Goal: Task Accomplishment & Management: Use online tool/utility

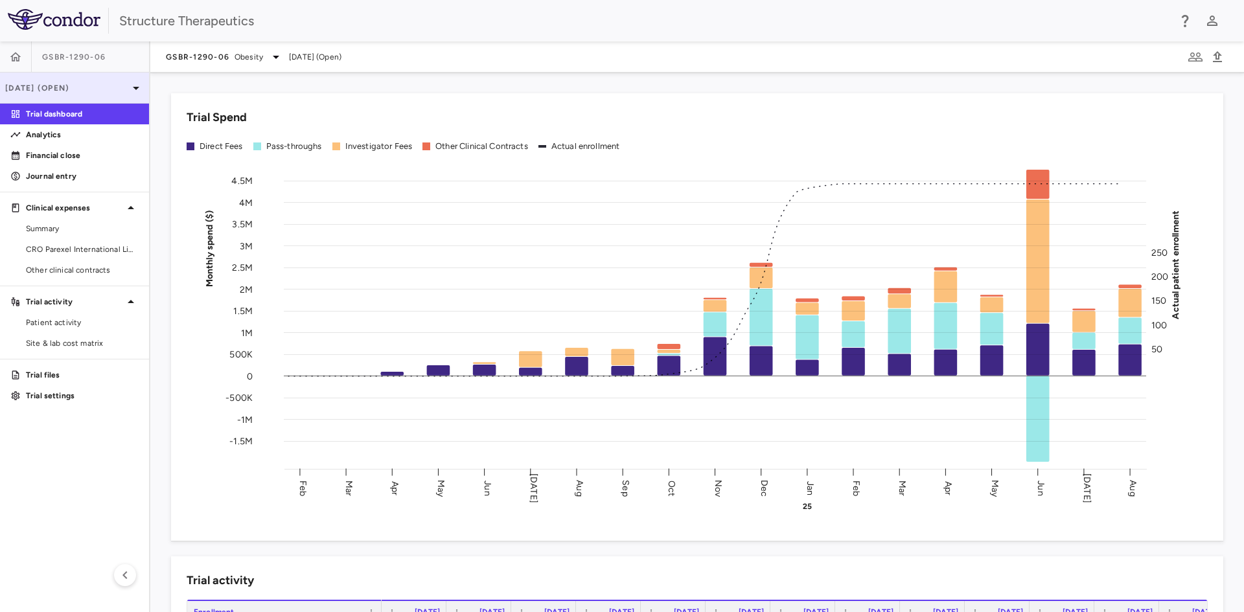
click at [117, 84] on p "[DATE] (Open)" at bounding box center [66, 88] width 123 height 12
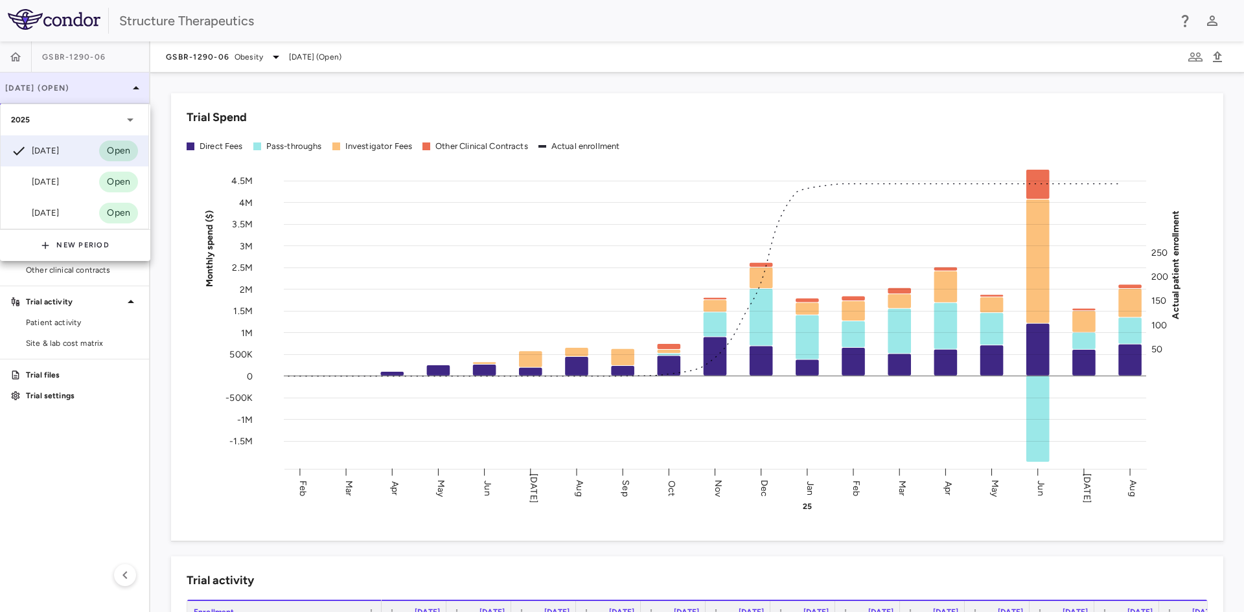
click at [117, 84] on div at bounding box center [622, 306] width 1244 height 612
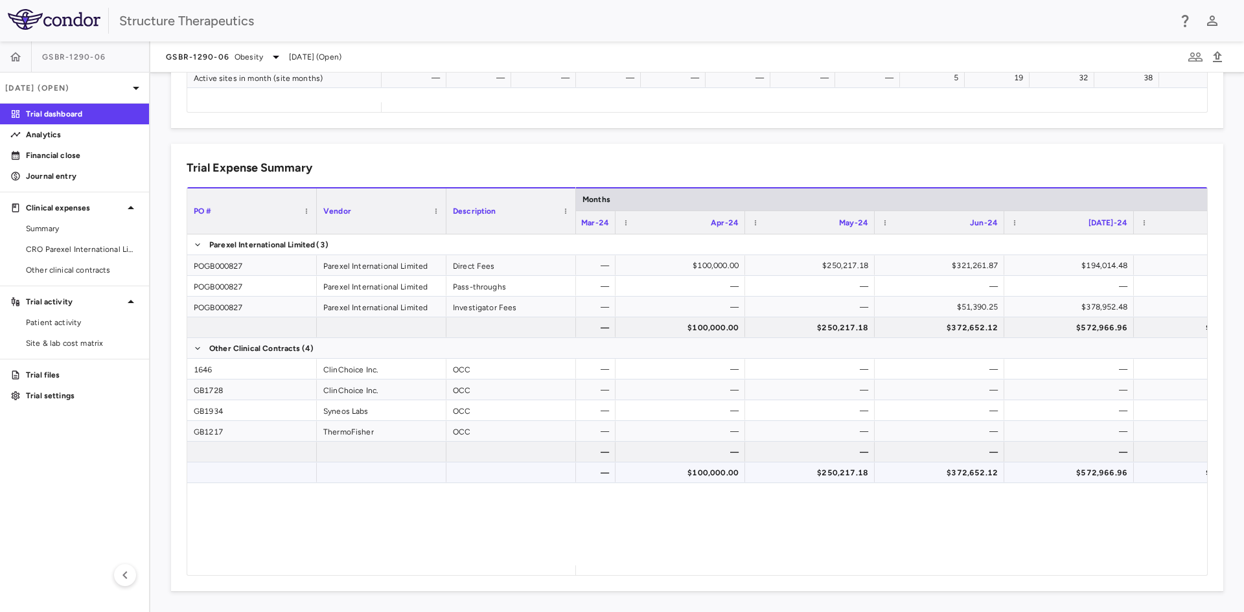
click at [732, 472] on div "$100,000.00" at bounding box center [682, 472] width 111 height 21
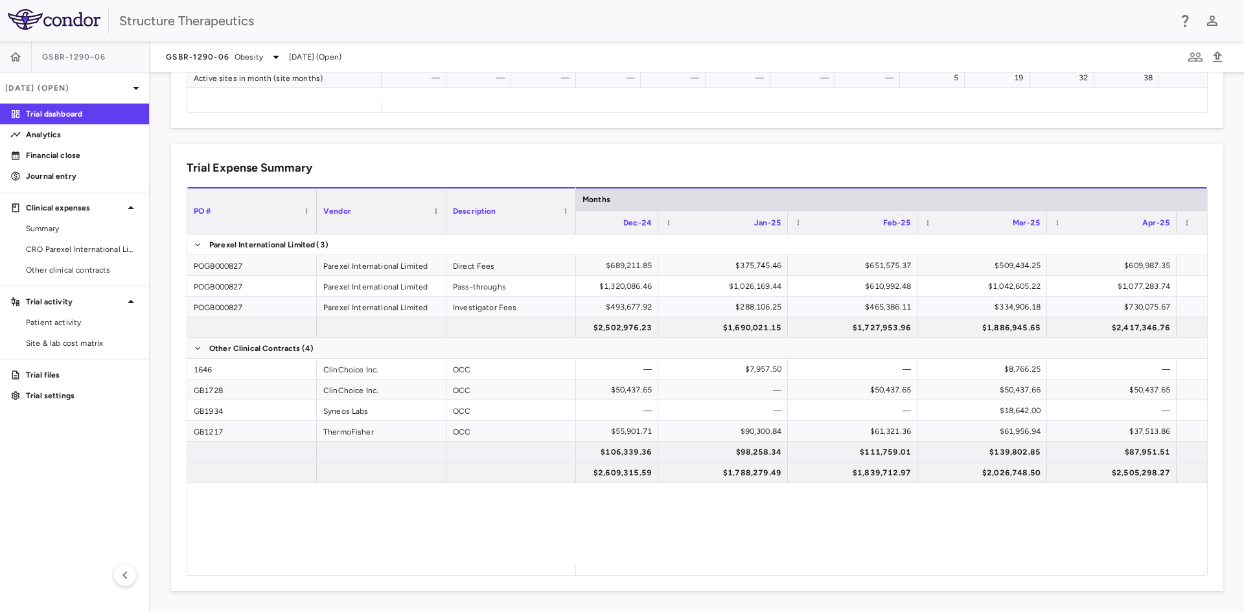
scroll to position [0, 2112]
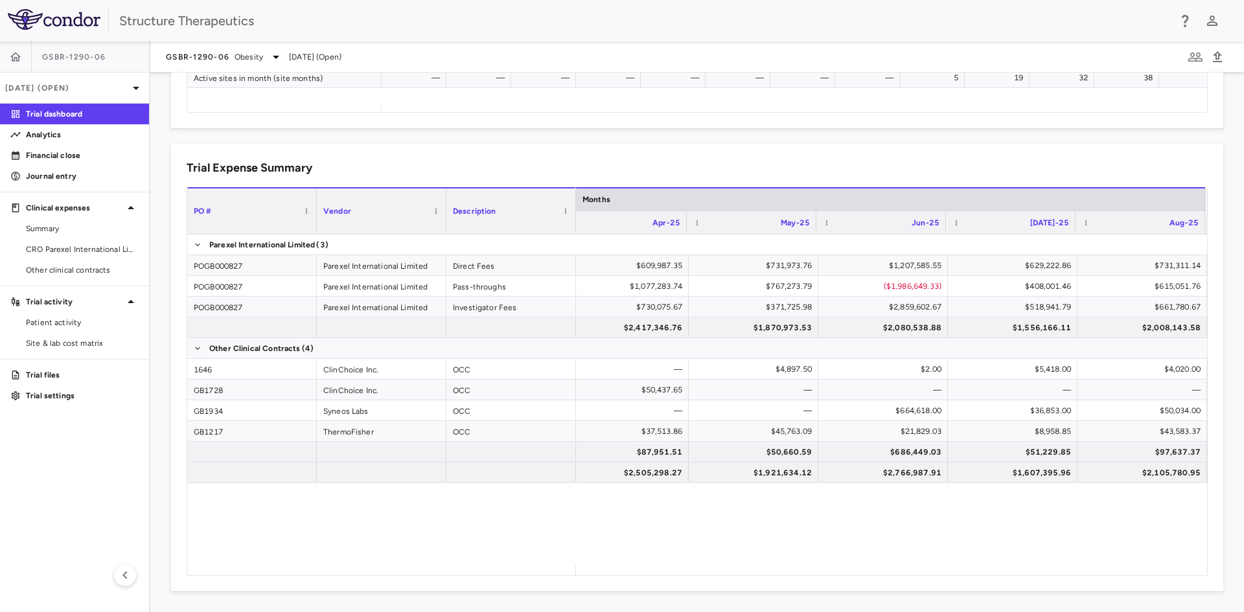
drag, startPoint x: 1243, startPoint y: 549, endPoint x: 925, endPoint y: 503, distance: 321.4
click at [925, 503] on div "$509,434.25 $609,987.35 $731,973.76 $1,207,585.55 $629,222.86 $731,311.14 $1,04…" at bounding box center [891, 399] width 631 height 331
click at [265, 60] on div "GSBR-1290-06 Obesity" at bounding box center [225, 57] width 118 height 16
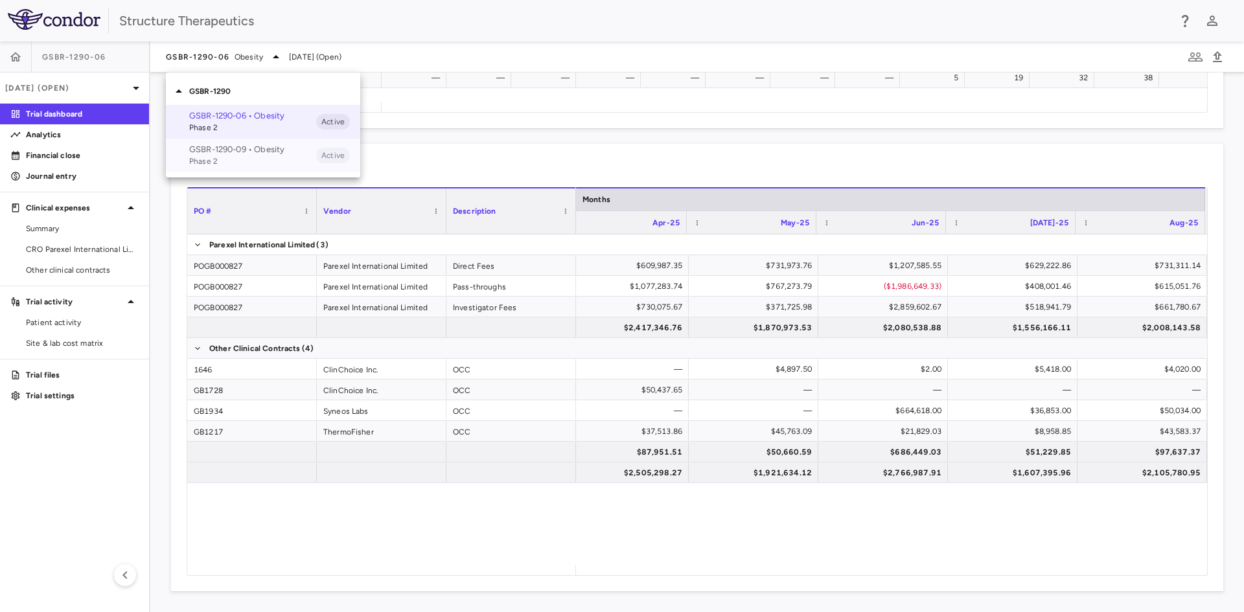
click at [239, 152] on p "GSBR-1290-09 • Obesity" at bounding box center [252, 150] width 127 height 12
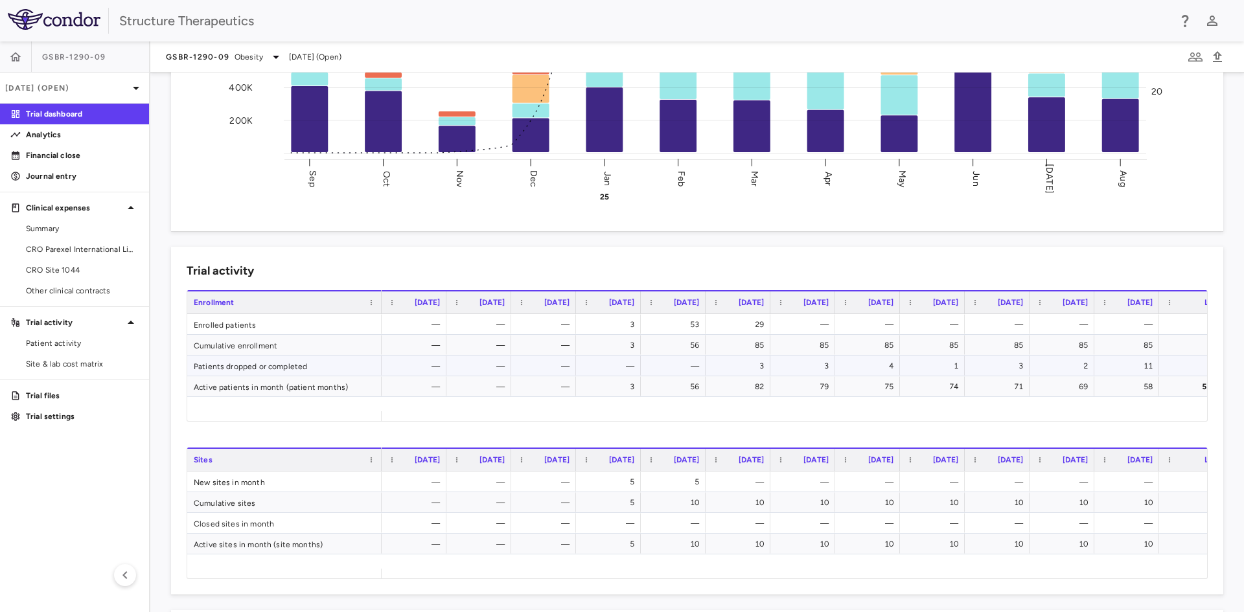
scroll to position [0, 0]
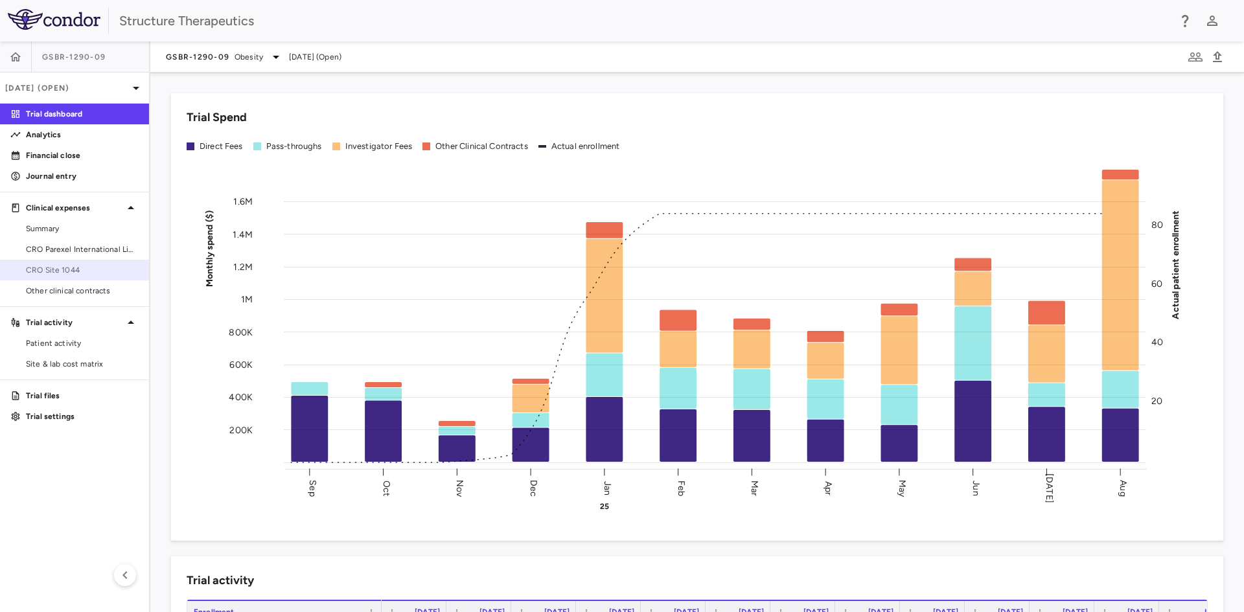
drag, startPoint x: 82, startPoint y: 273, endPoint x: 84, endPoint y: 265, distance: 8.2
click at [82, 273] on span "CRO Site 1044" at bounding box center [82, 270] width 113 height 12
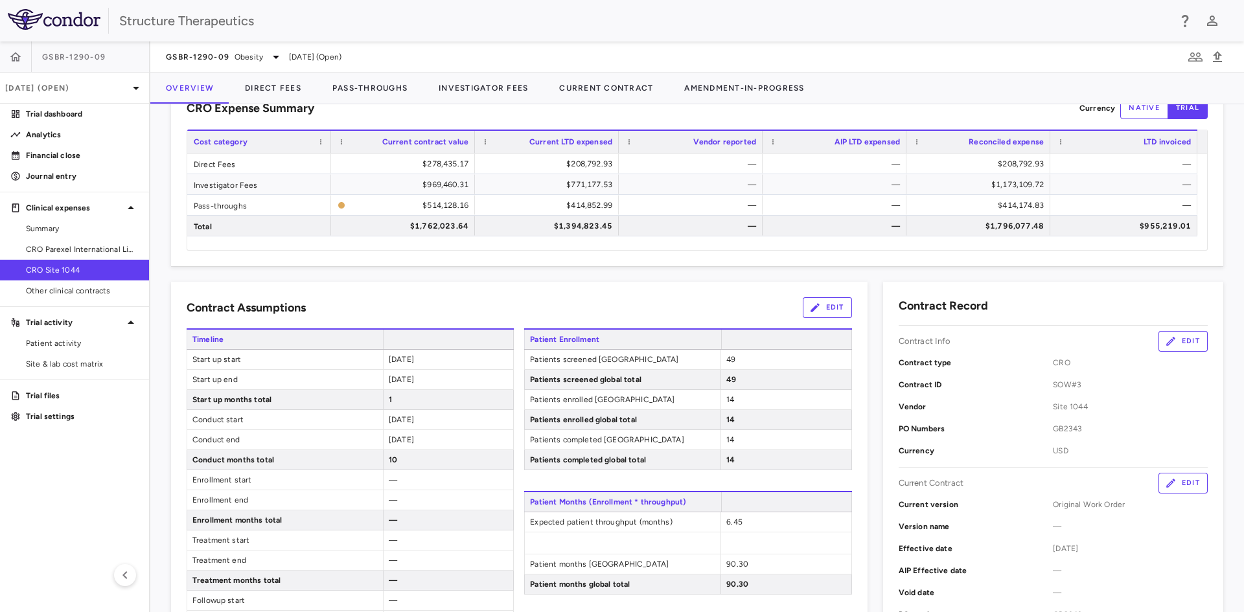
scroll to position [65, 0]
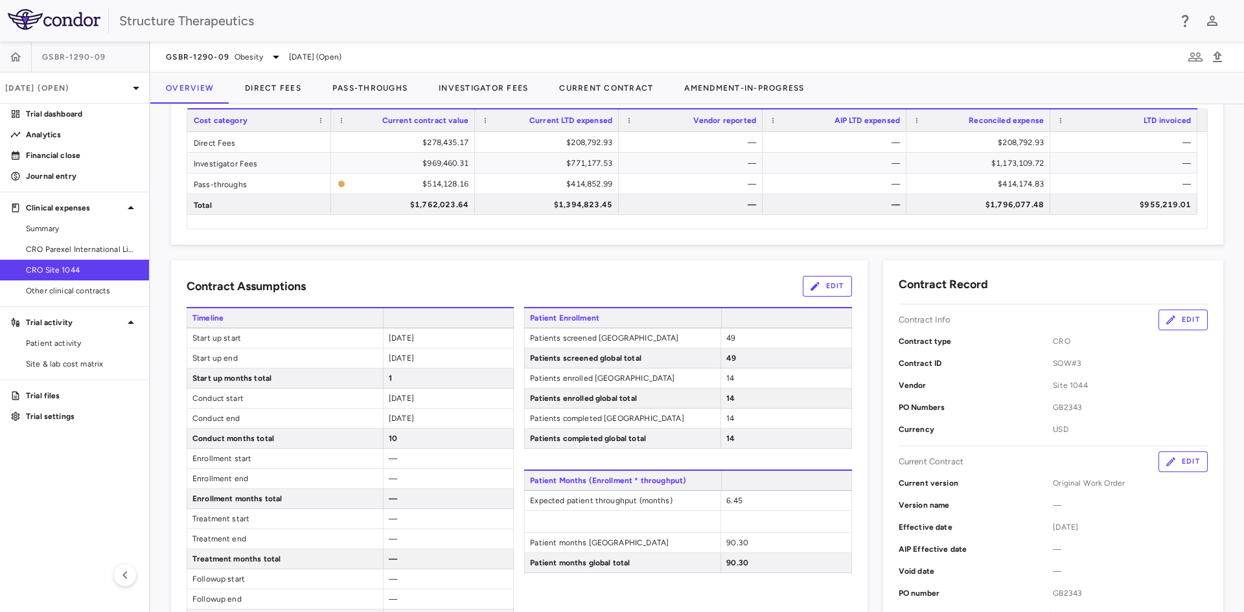
click at [817, 280] on button "Edit" at bounding box center [827, 286] width 49 height 21
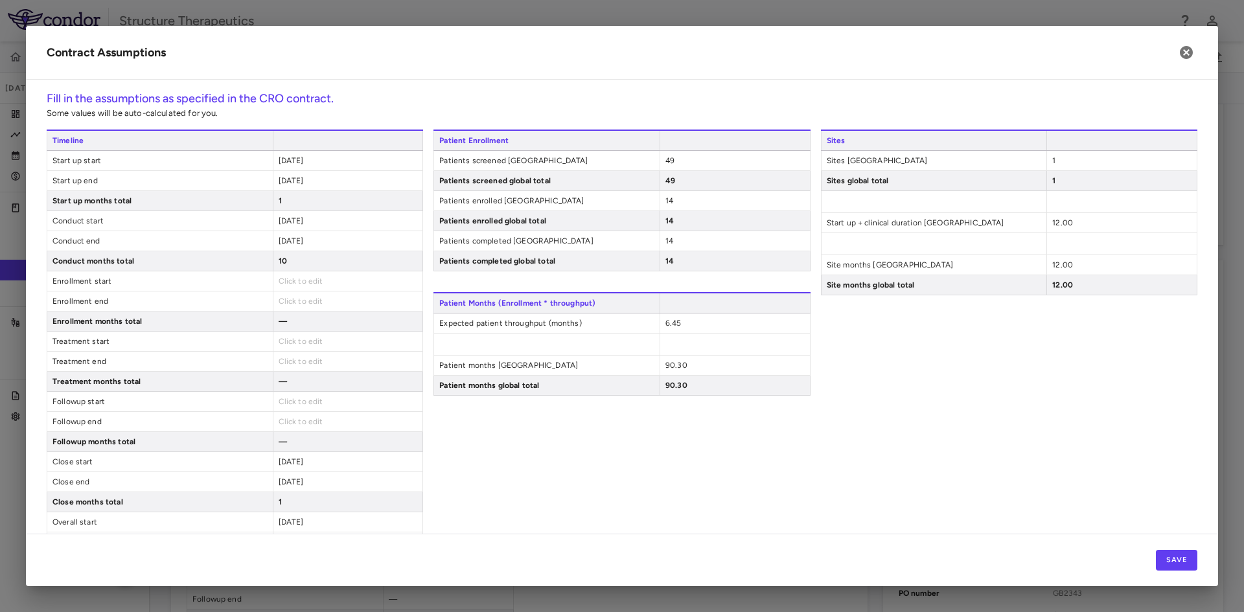
click at [675, 321] on span "6.45" at bounding box center [673, 323] width 16 height 9
drag, startPoint x: 694, startPoint y: 323, endPoint x: 596, endPoint y: 306, distance: 100.0
click at [596, 306] on div "Patient Months (Enrollment * throughput) Expected patient throughput (months) *…" at bounding box center [621, 349] width 376 height 115
type input "****"
click at [1183, 560] on button "Save" at bounding box center [1176, 560] width 41 height 21
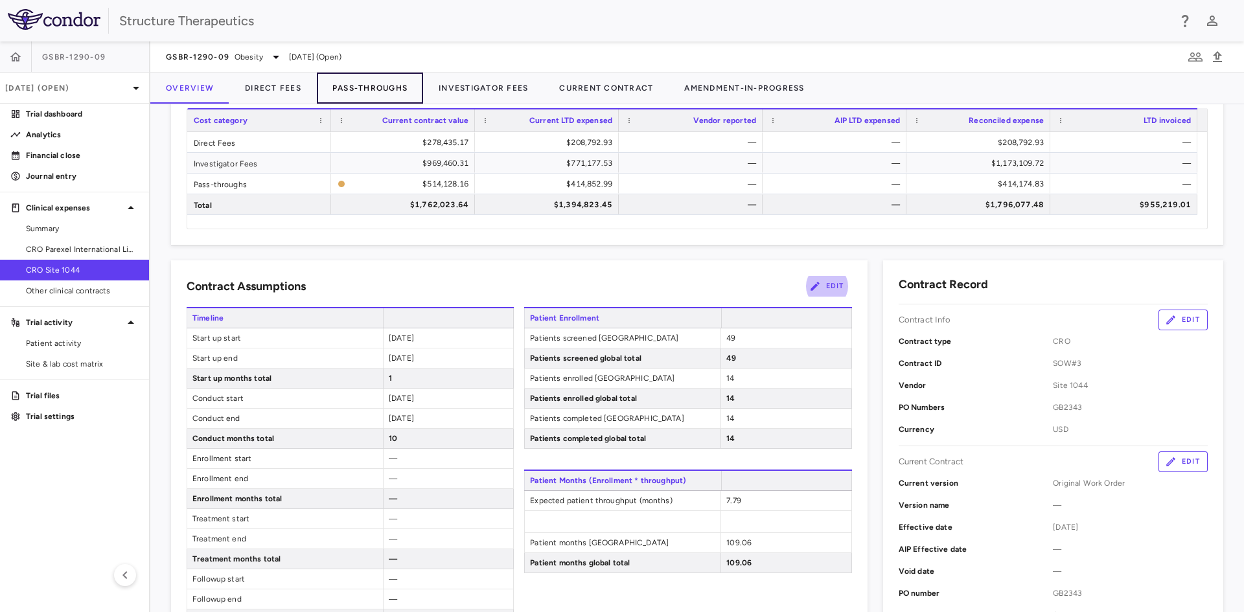
click at [386, 83] on button "Pass-Throughs" at bounding box center [370, 88] width 106 height 31
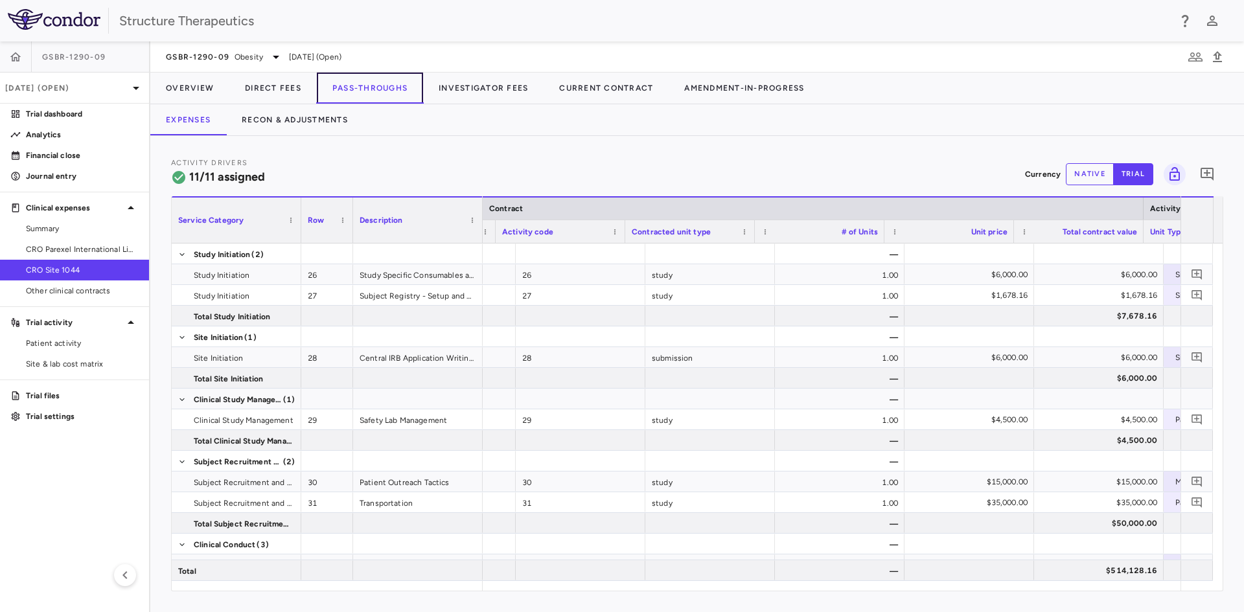
scroll to position [0, 117]
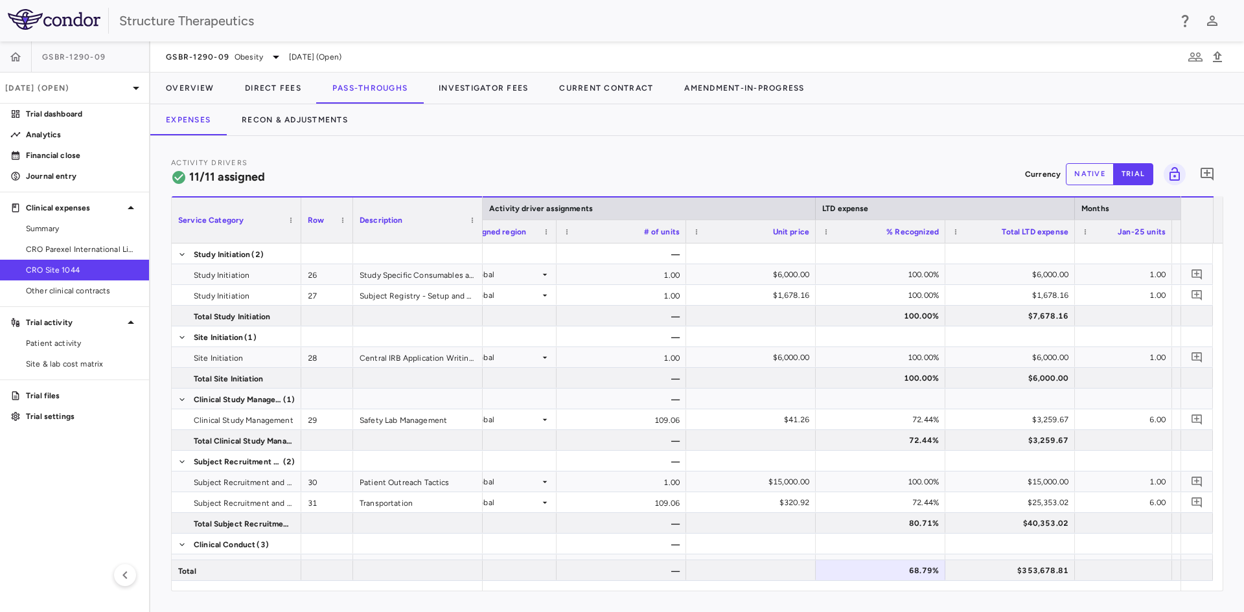
click at [817, 595] on div "Activity Drivers 11/11 assigned Currency native trial 0 Service Category Drag h…" at bounding box center [696, 374] width 1093 height 476
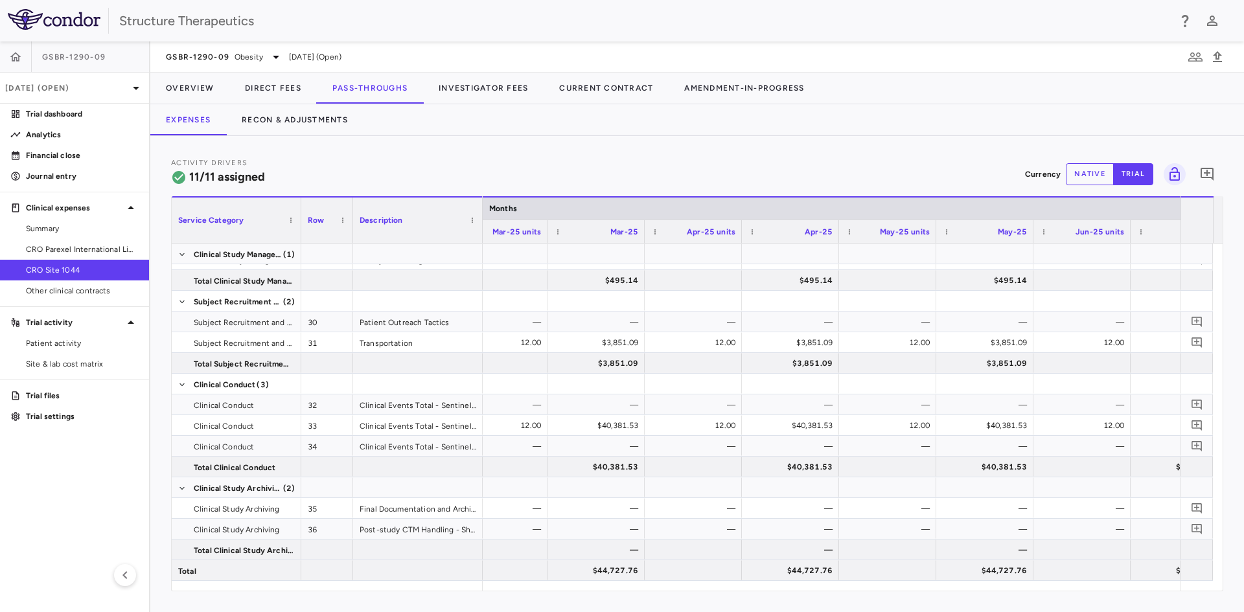
scroll to position [0, 2248]
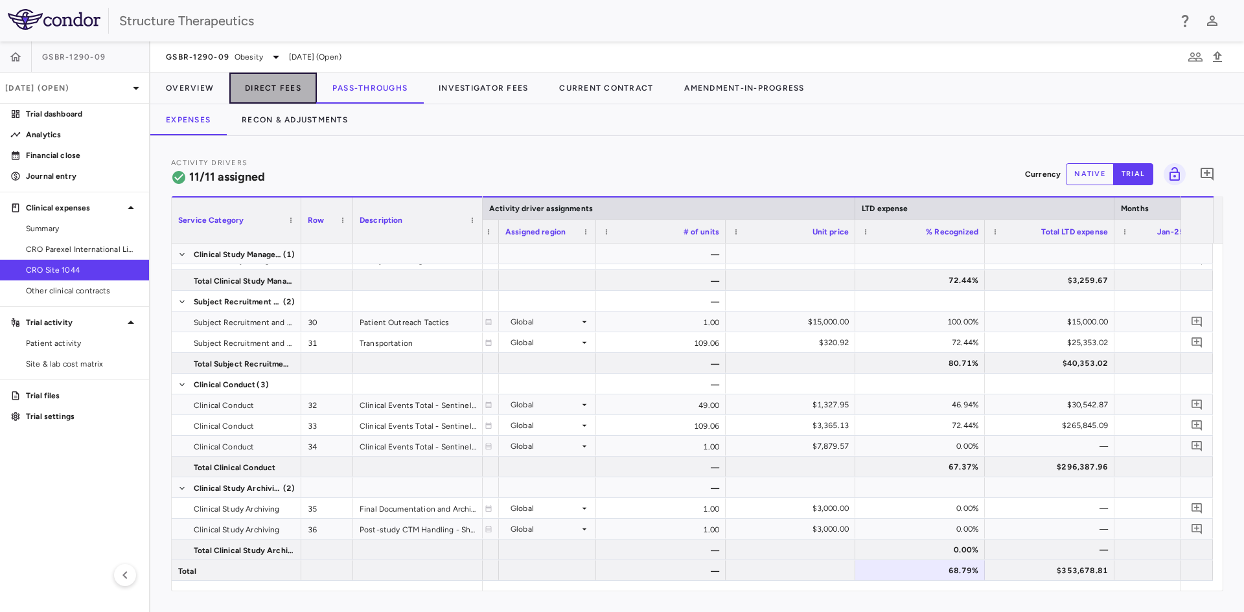
click at [286, 87] on button "Direct Fees" at bounding box center [272, 88] width 87 height 31
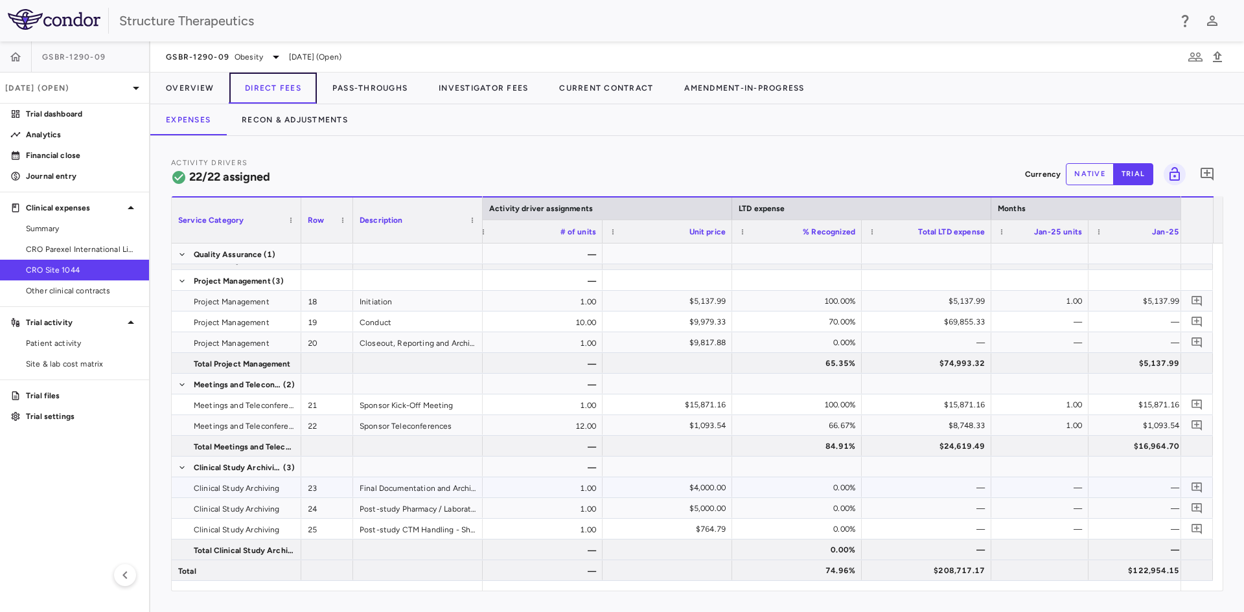
scroll to position [457, 0]
